Goal: Task Accomplishment & Management: Manage account settings

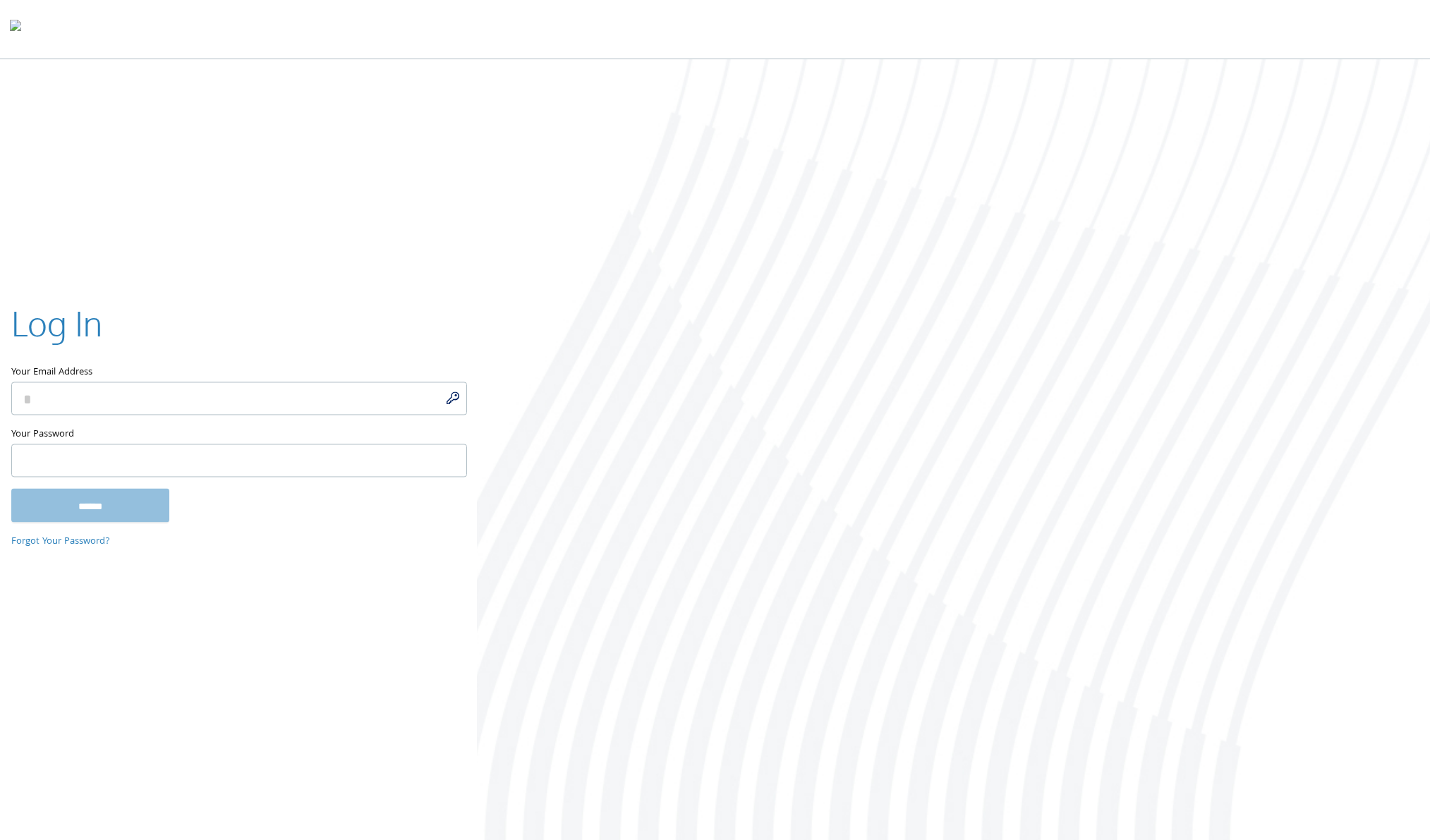
click at [448, 398] on input "Your Email Address" at bounding box center [239, 398] width 456 height 33
type input "**********"
click at [76, 507] on input "******" at bounding box center [90, 505] width 158 height 34
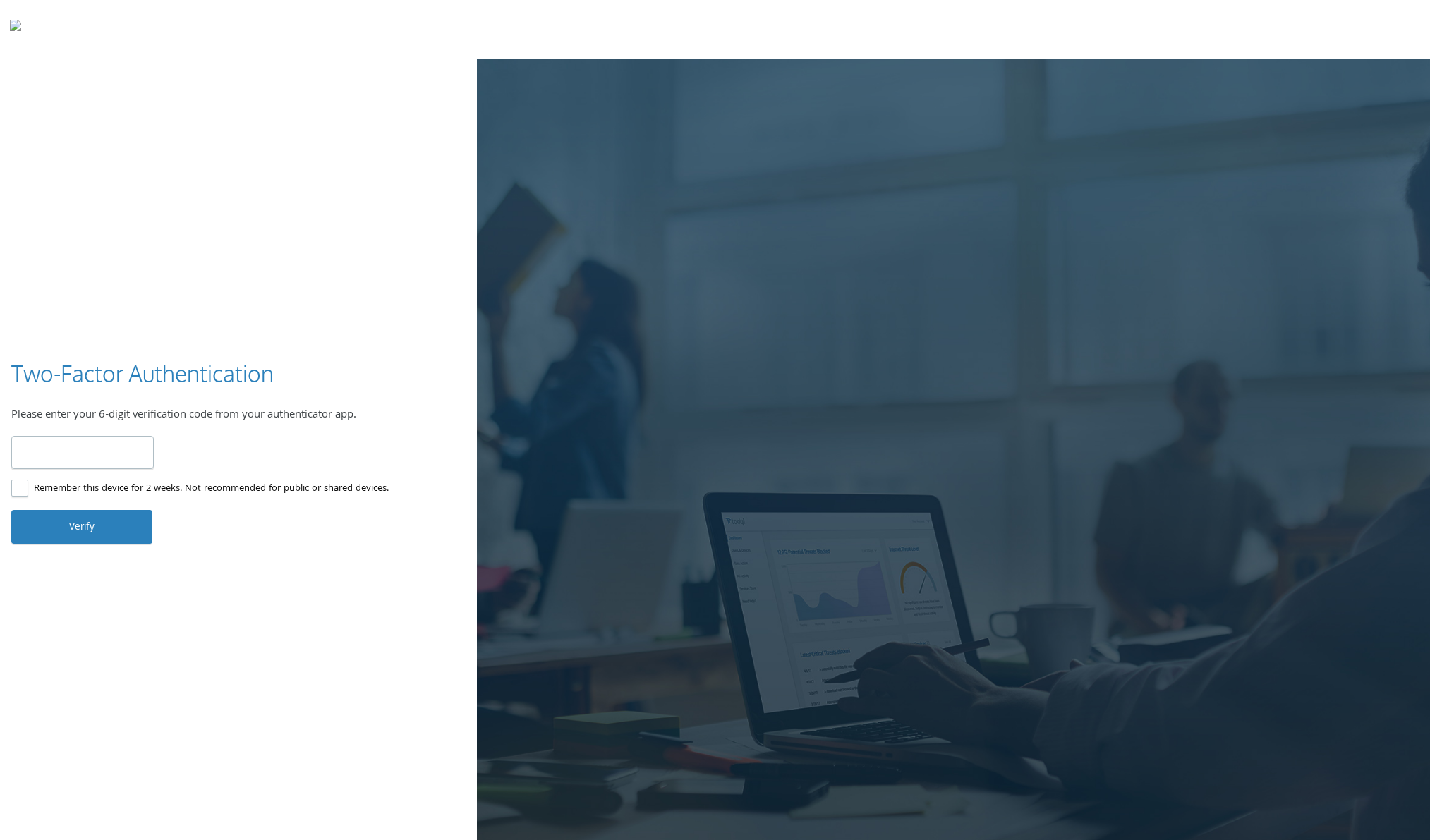
type input "******"
